Goal: Book appointment/travel/reservation

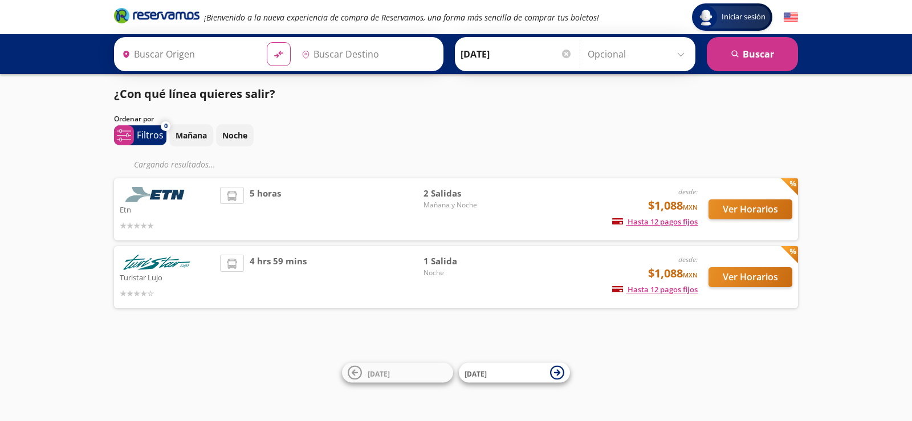
type input "Central Tepotzotlan, [GEOGRAPHIC_DATA]"
type input "[GEOGRAPHIC_DATA][PERSON_NAME], [GEOGRAPHIC_DATA][PERSON_NAME]"
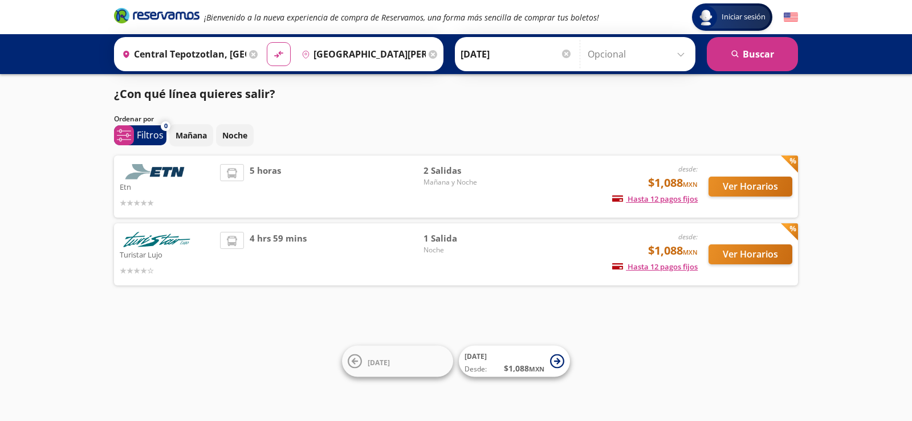
click at [164, 174] on img at bounding box center [157, 171] width 74 height 15
click at [769, 190] on button "Ver Horarios" at bounding box center [750, 187] width 84 height 20
click at [761, 259] on button "Ver Horarios" at bounding box center [750, 254] width 84 height 20
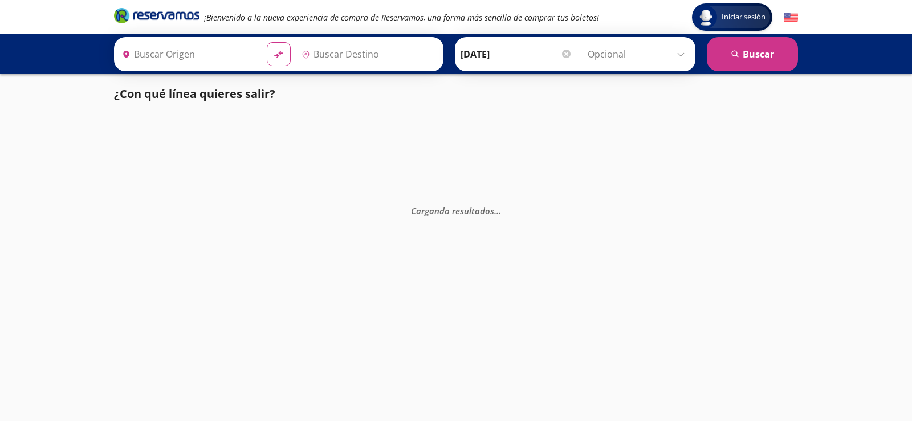
type input "Tepotzotlán, México"
type input "[GEOGRAPHIC_DATA][PERSON_NAME], [GEOGRAPHIC_DATA][PERSON_NAME]"
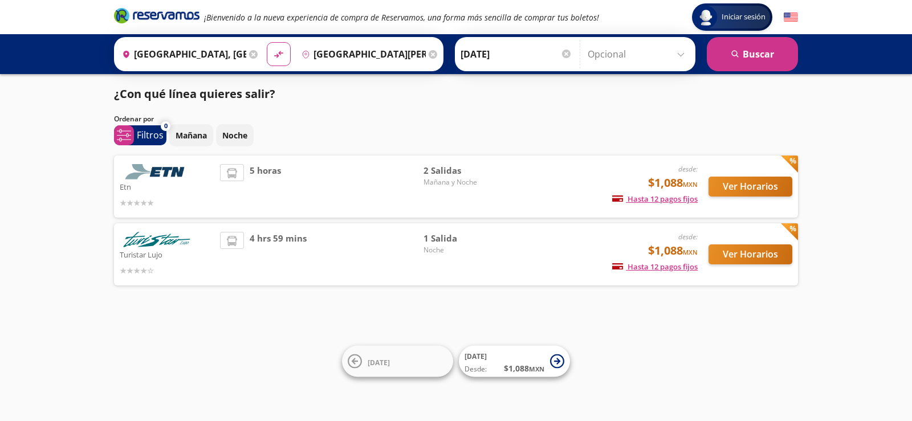
drag, startPoint x: 740, startPoint y: 174, endPoint x: 734, endPoint y: 186, distance: 13.5
click at [739, 176] on div "Ver Horarios" at bounding box center [744, 186] width 95 height 45
click at [734, 186] on button "Ver Horarios" at bounding box center [750, 187] width 84 height 20
click at [753, 256] on button "Ver Horarios" at bounding box center [750, 254] width 84 height 20
